Goal: Task Accomplishment & Management: Complete application form

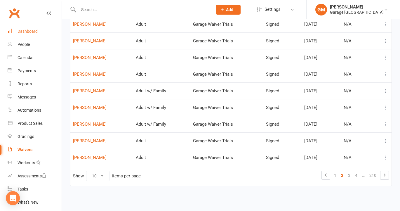
click at [27, 31] on div "Dashboard" at bounding box center [27, 31] width 20 height 5
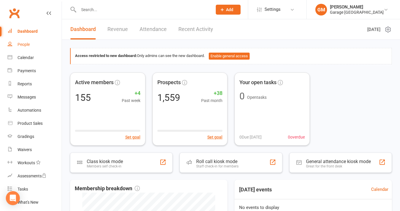
click at [24, 44] on div "People" at bounding box center [23, 44] width 12 height 5
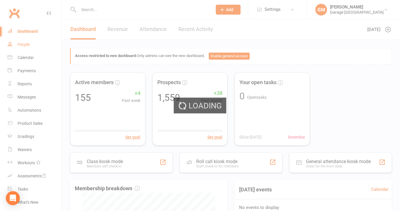
select select "50"
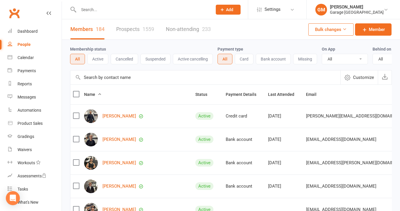
click at [95, 10] on input "text" at bounding box center [142, 10] width 131 height 8
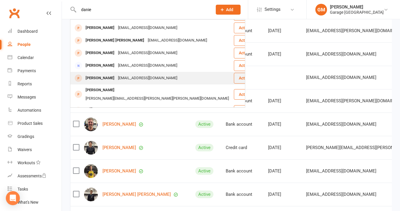
scroll to position [120, 0]
type input "danie"
click at [99, 74] on div "[PERSON_NAME]" at bounding box center [100, 78] width 32 height 8
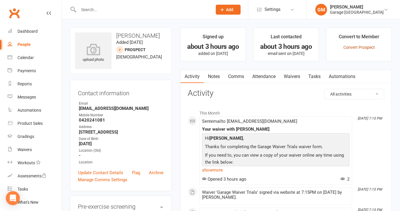
click at [355, 47] on link "Convert Prospect" at bounding box center [358, 47] width 31 height 5
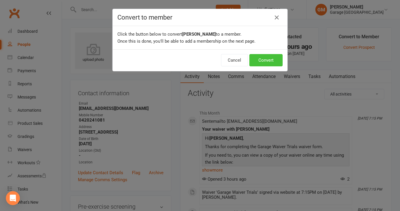
click at [262, 64] on button "Convert" at bounding box center [265, 60] width 33 height 12
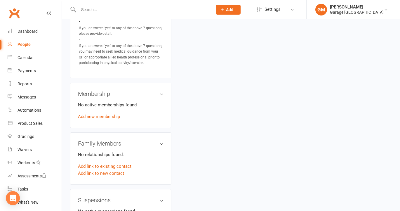
scroll to position [403, 0]
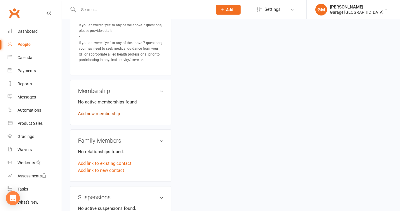
click at [96, 111] on link "Add new membership" at bounding box center [99, 113] width 42 height 5
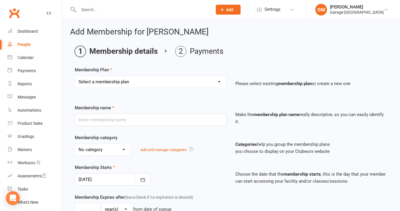
click at [116, 83] on select "Select a membership plan Create new Membership Plan 12 month contract - kids we…" at bounding box center [150, 82] width 151 height 12
select select "7"
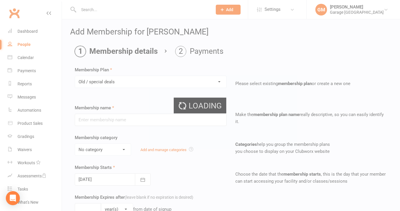
type input "Old / special deals"
select select "4"
type input "0"
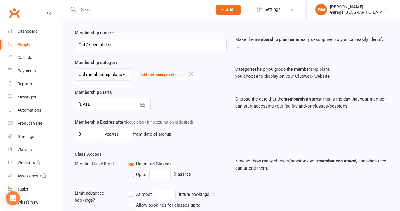
scroll to position [83, 0]
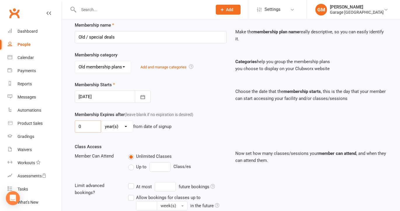
click at [91, 129] on input "0" at bounding box center [88, 126] width 26 height 12
type input "6"
click at [122, 123] on select "day(s) week(s) month(s) year(s)" at bounding box center [116, 126] width 31 height 12
select select "2"
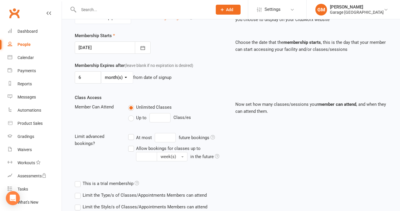
scroll to position [171, 0]
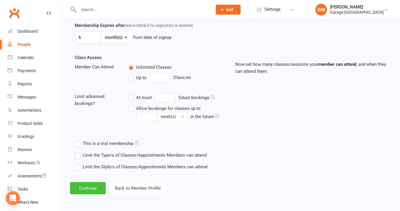
click at [88, 187] on button "Continue" at bounding box center [88, 188] width 36 height 12
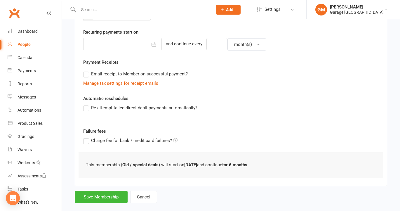
scroll to position [143, 0]
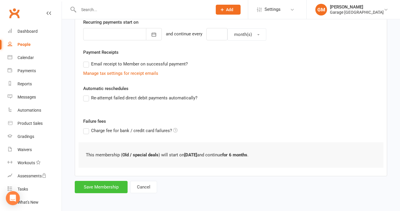
click at [95, 186] on button "Save Membership" at bounding box center [101, 187] width 53 height 12
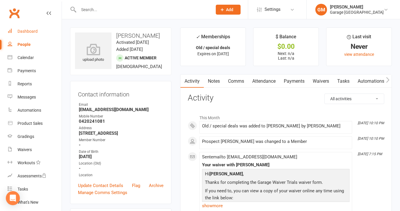
click at [25, 31] on div "Dashboard" at bounding box center [27, 31] width 20 height 5
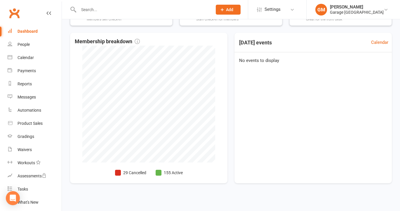
scroll to position [149, 0]
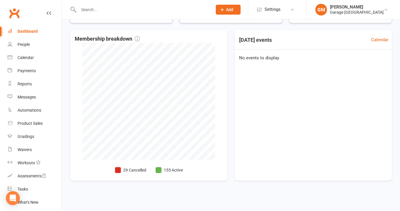
click at [27, 29] on div "Dashboard" at bounding box center [27, 31] width 20 height 5
click at [29, 29] on div "Dashboard" at bounding box center [27, 31] width 20 height 5
click at [29, 32] on div "Dashboard" at bounding box center [27, 31] width 20 height 5
click at [24, 59] on div "Calendar" at bounding box center [25, 57] width 16 height 5
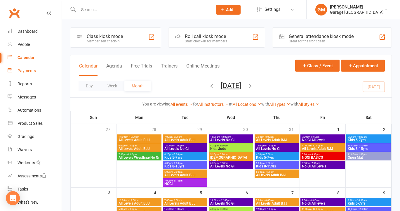
click at [27, 67] on link "Payments" at bounding box center [35, 70] width 54 height 13
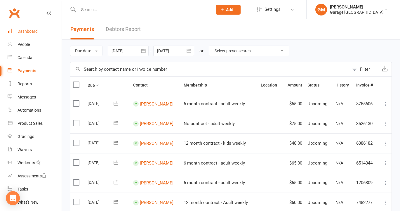
click at [25, 31] on div "Dashboard" at bounding box center [27, 31] width 20 height 5
